Goal: Use online tool/utility: Use online tool/utility

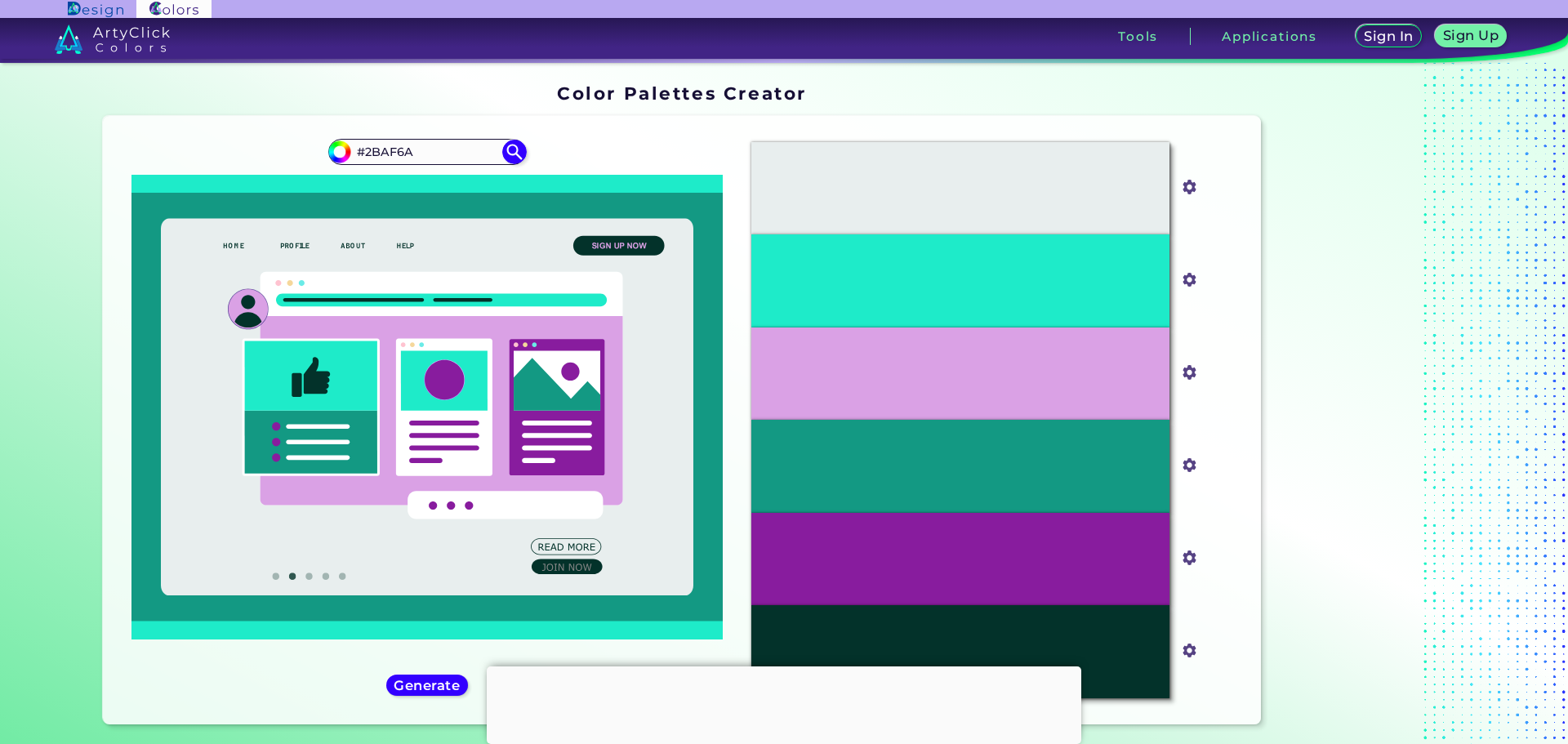
type input "#2BAF6A"
click at [502, 154] on img at bounding box center [514, 152] width 25 height 25
type input "#2baf6a"
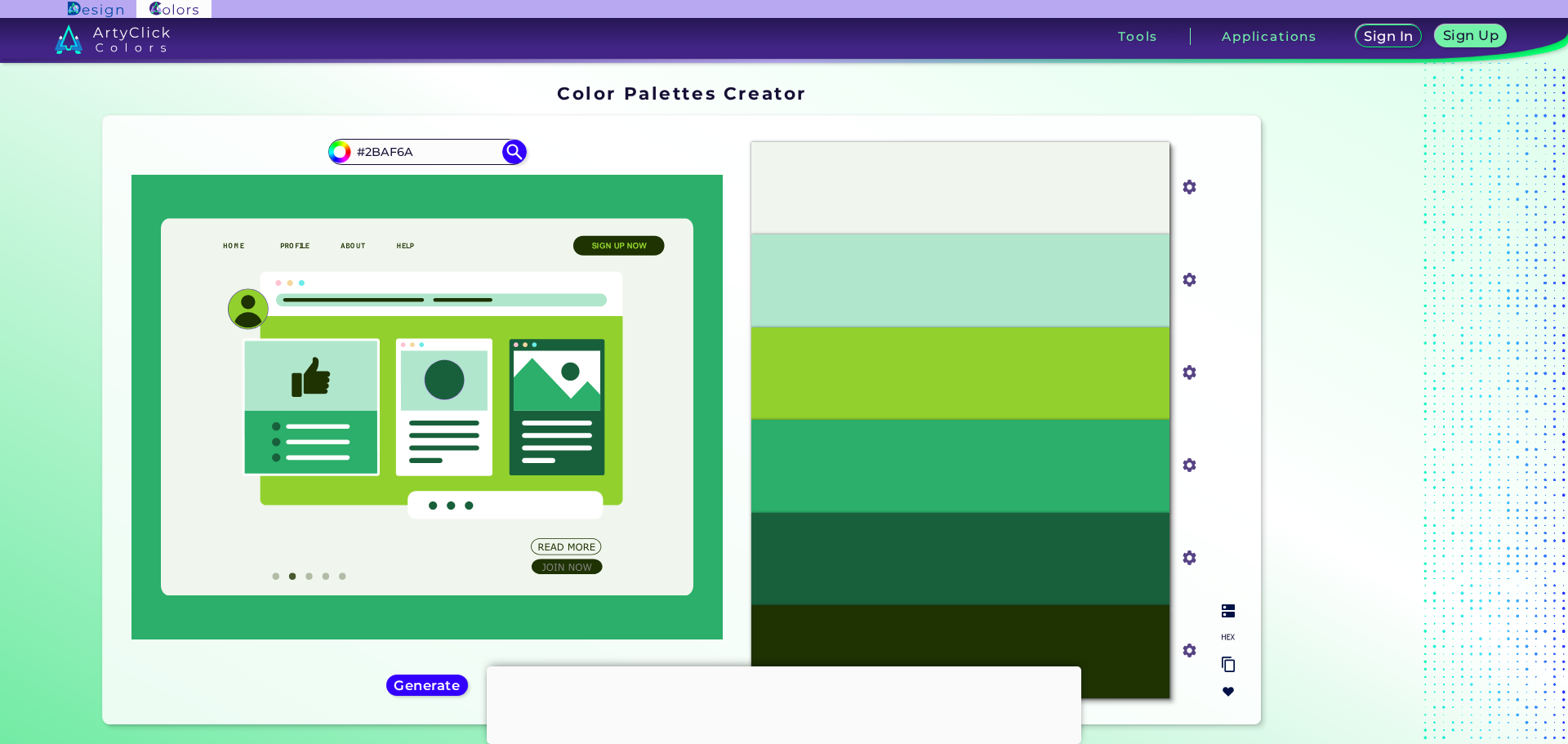
click at [1076, 195] on div "#F0F6ED" at bounding box center [960, 188] width 418 height 92
click at [1010, 190] on div "#F0F6ED" at bounding box center [960, 188] width 418 height 92
click at [1184, 189] on input "#f0f6ed" at bounding box center [1185, 186] width 21 height 21
click at [1006, 190] on div "#F0F6ED" at bounding box center [960, 188] width 418 height 92
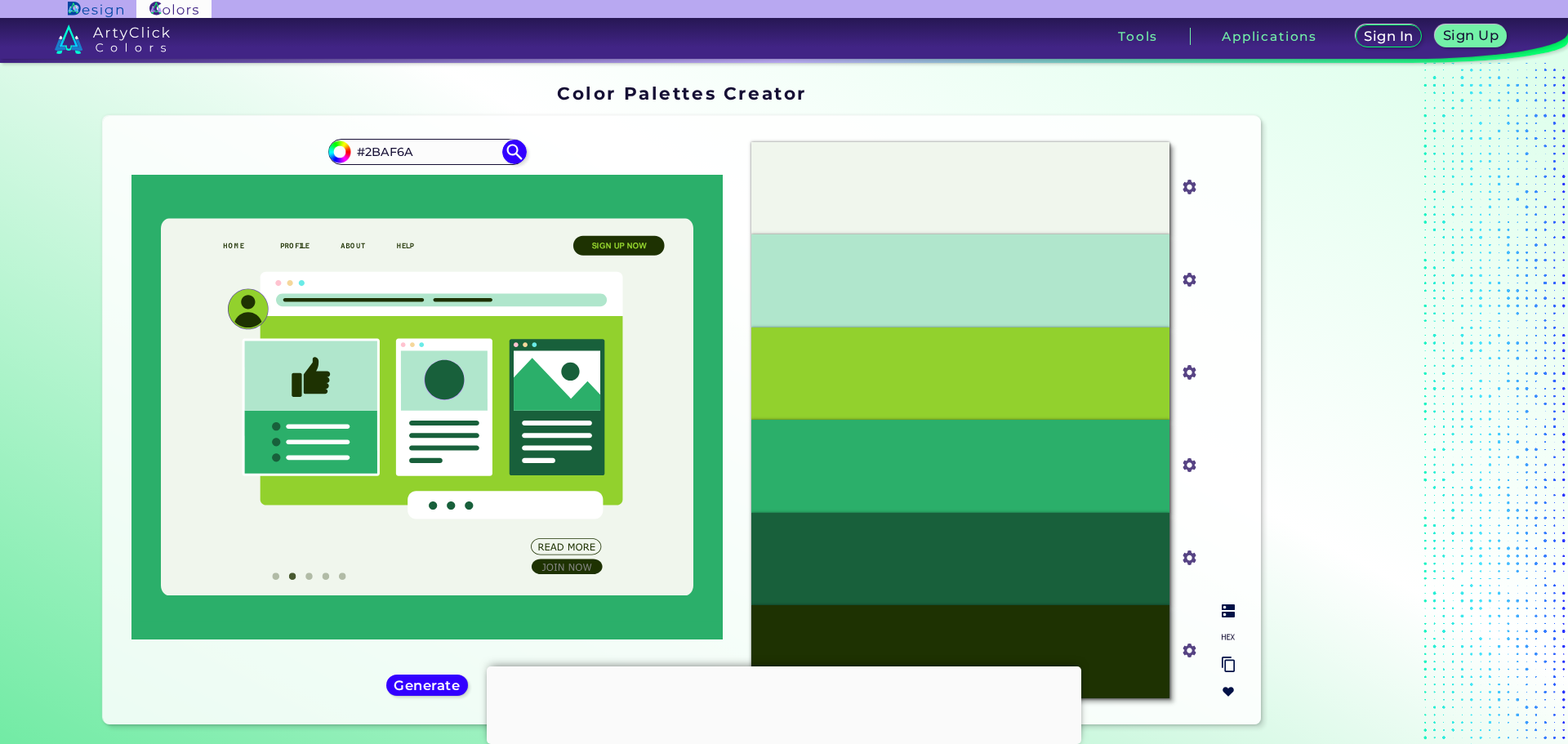
click at [957, 190] on p "#F0F6ED" at bounding box center [960, 189] width 55 height 18
copy p "F0F6ED"
